Goal: Use online tool/utility: Utilize a website feature to perform a specific function

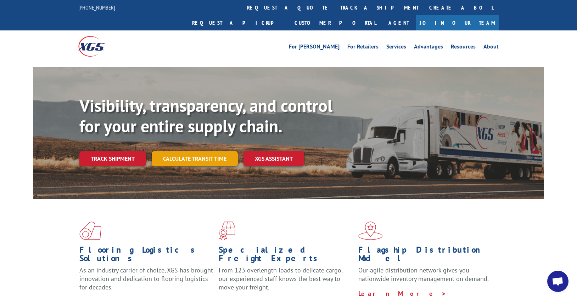
click at [202, 151] on link "Calculate transit time" at bounding box center [195, 158] width 86 height 15
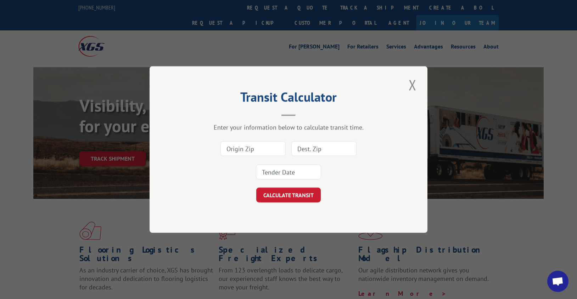
click at [242, 149] on input at bounding box center [252, 148] width 65 height 15
type input "30721"
click at [306, 147] on input at bounding box center [323, 148] width 65 height 15
type input "13039"
click at [292, 169] on input at bounding box center [288, 172] width 65 height 15
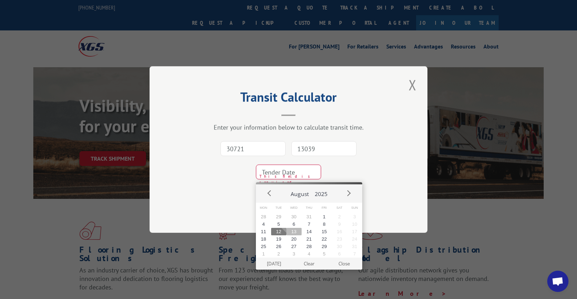
click at [295, 231] on button "13" at bounding box center [293, 231] width 15 height 7
type input "[DATE]"
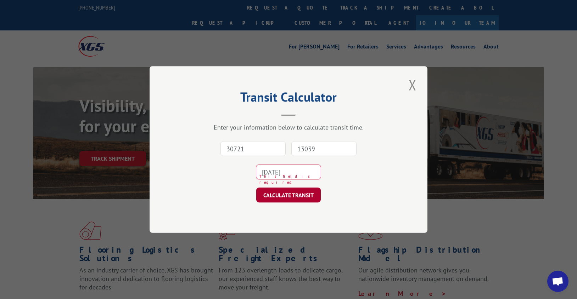
click at [284, 199] on button "CALCULATE TRANSIT" at bounding box center [288, 195] width 64 height 15
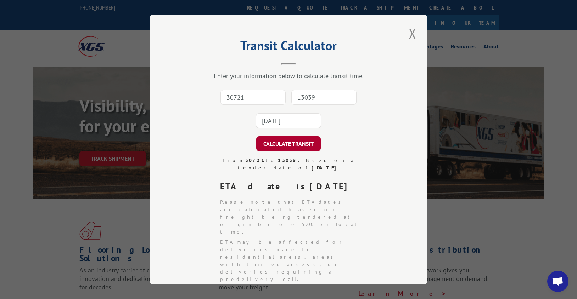
click at [284, 199] on li "Please note that ETA dates are calculated based on freight being tendered at or…" at bounding box center [291, 217] width 142 height 37
